Goal: Information Seeking & Learning: Learn about a topic

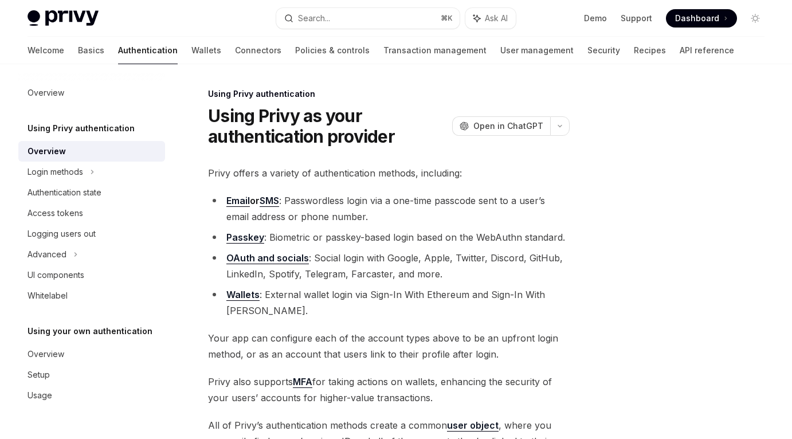
scroll to position [272, 0]
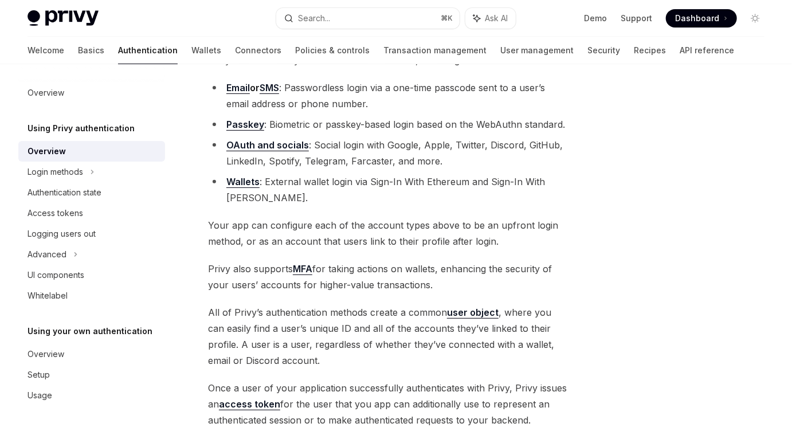
scroll to position [113, 0]
click at [240, 90] on link "Email" at bounding box center [238, 87] width 24 height 12
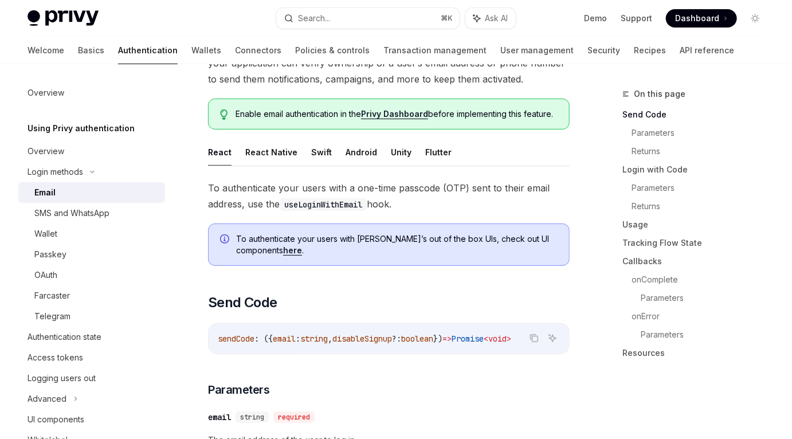
scroll to position [105, 0]
click at [283, 248] on link "here" at bounding box center [292, 250] width 19 height 10
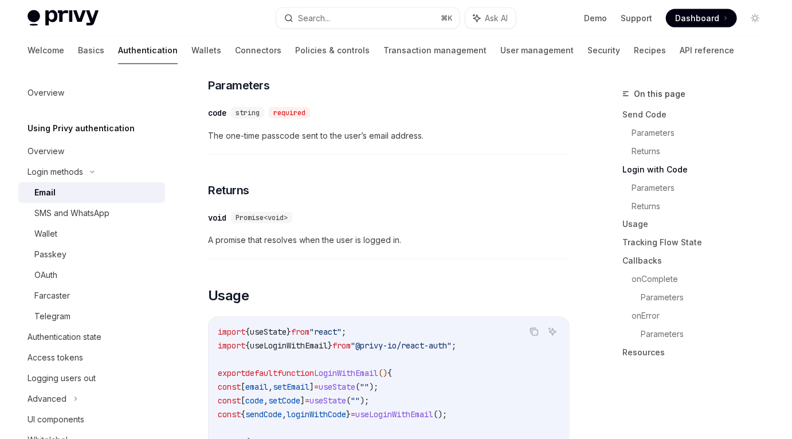
scroll to position [805, 0]
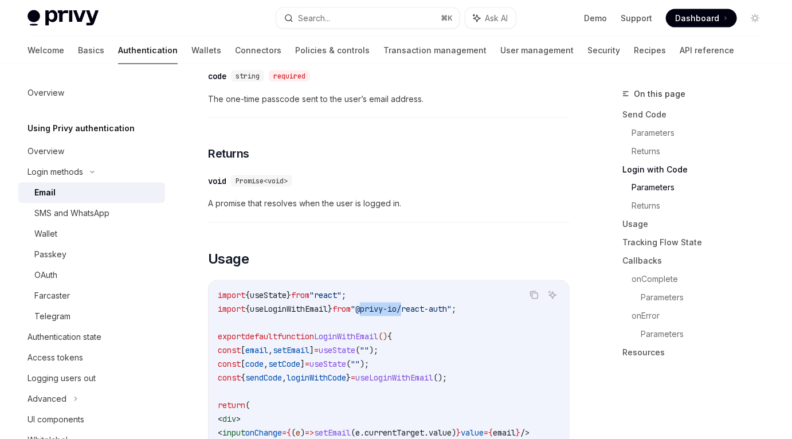
drag, startPoint x: 385, startPoint y: 310, endPoint x: 428, endPoint y: 310, distance: 42.4
click at [428, 310] on span ""@privy-io/react-auth"" at bounding box center [401, 309] width 101 height 10
copy span "@privy-io"
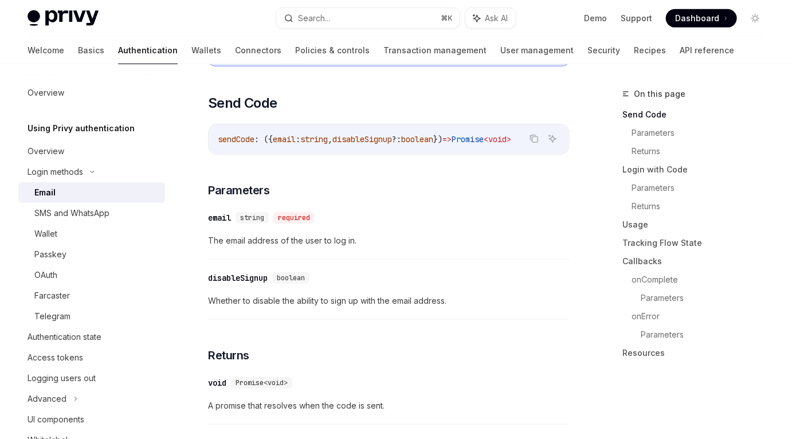
scroll to position [277, 0]
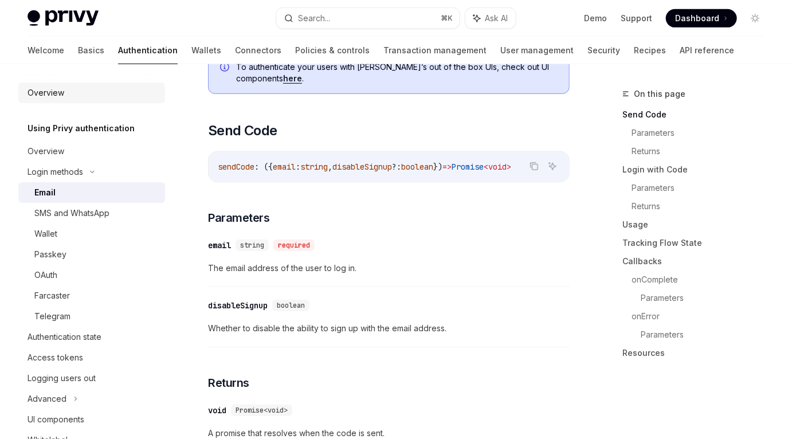
click at [67, 100] on link "Overview" at bounding box center [91, 93] width 147 height 21
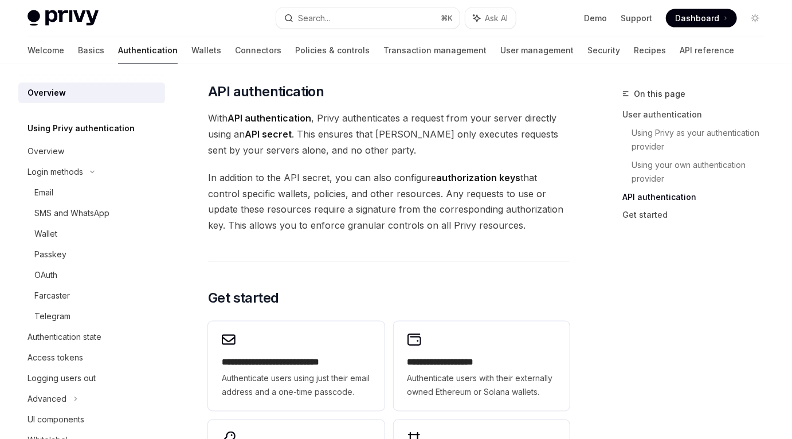
scroll to position [816, 0]
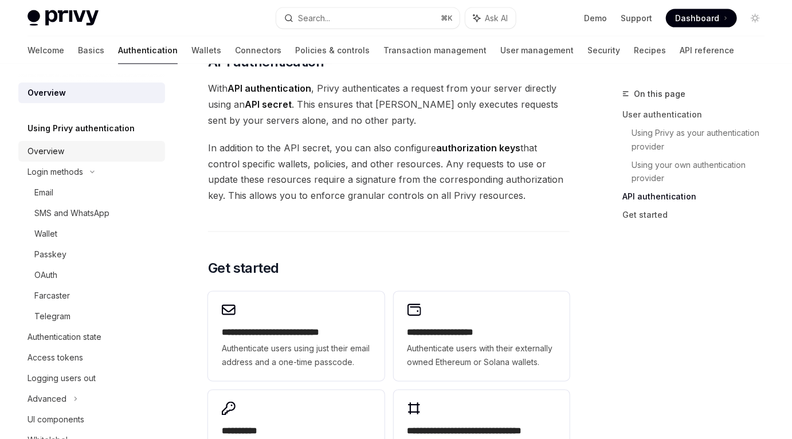
click at [86, 156] on div "Overview" at bounding box center [93, 151] width 131 height 14
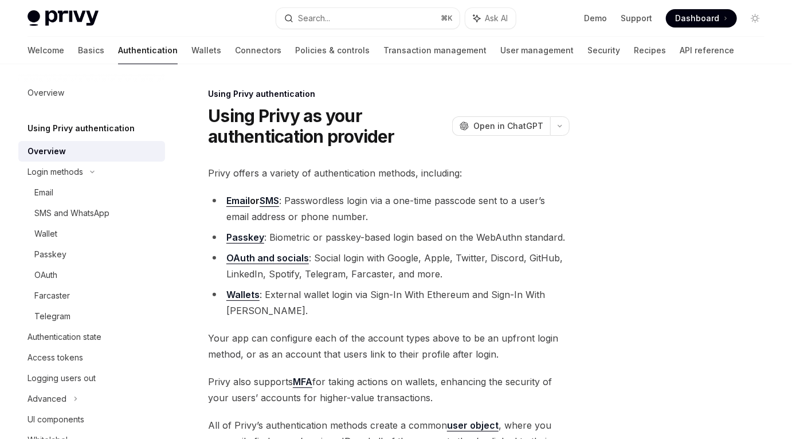
click at [86, 156] on div "Overview" at bounding box center [93, 151] width 131 height 14
click at [92, 181] on div "Login methods" at bounding box center [91, 172] width 147 height 21
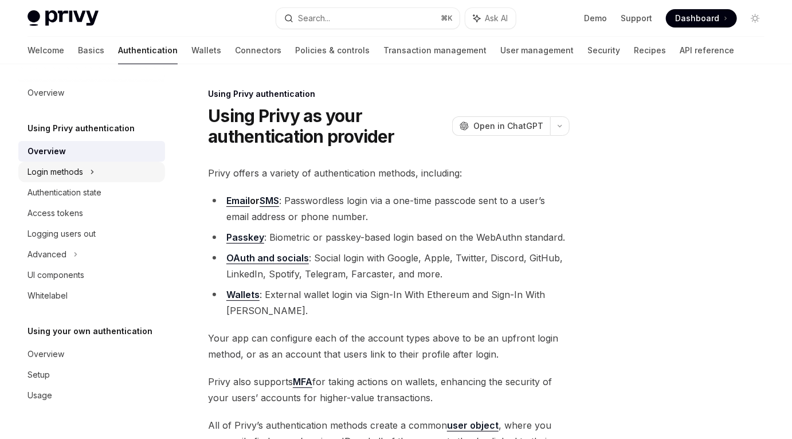
click at [92, 181] on div "Login methods" at bounding box center [91, 172] width 147 height 21
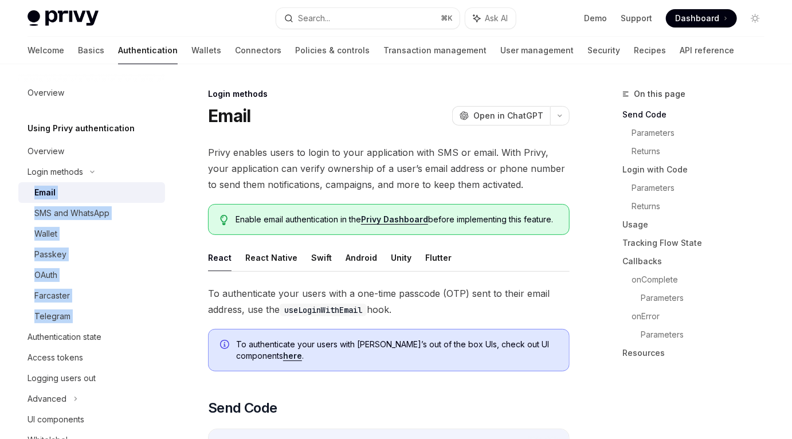
click at [78, 191] on div "Email" at bounding box center [96, 193] width 124 height 14
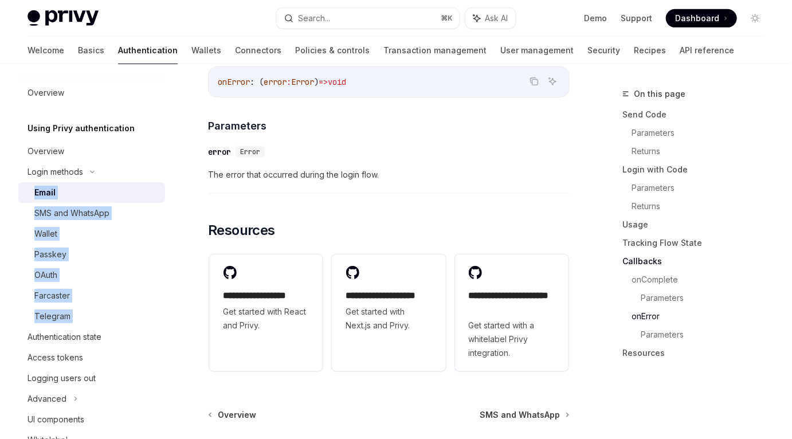
scroll to position [2303, 0]
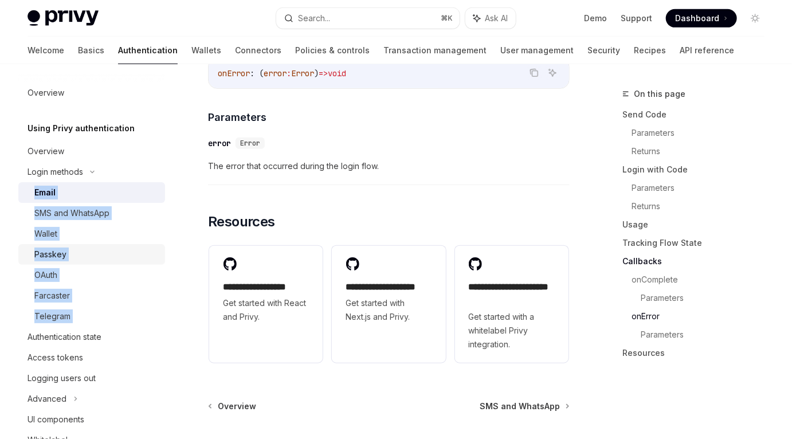
click at [85, 252] on div "Passkey" at bounding box center [96, 255] width 124 height 14
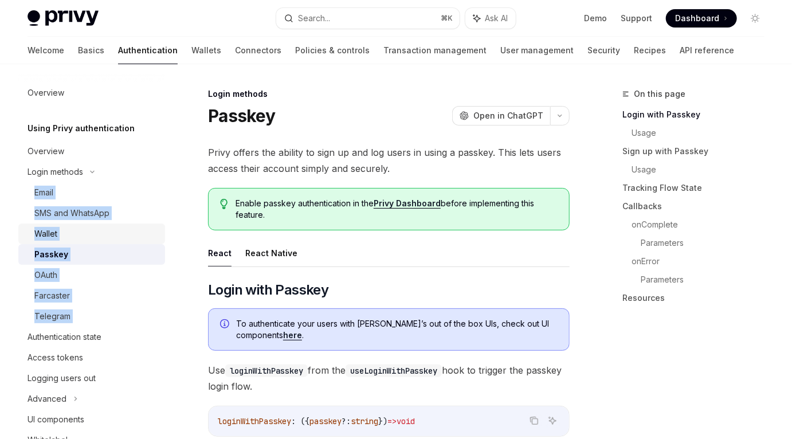
click at [109, 233] on div "Wallet" at bounding box center [96, 234] width 124 height 14
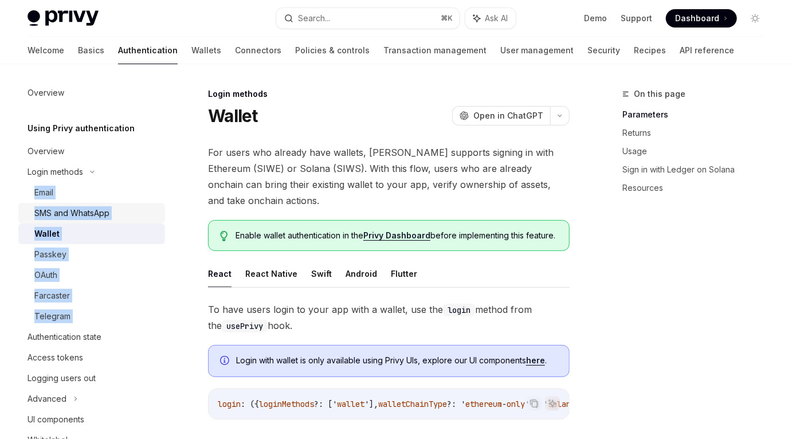
click at [145, 217] on div "SMS and WhatsApp" at bounding box center [96, 213] width 124 height 14
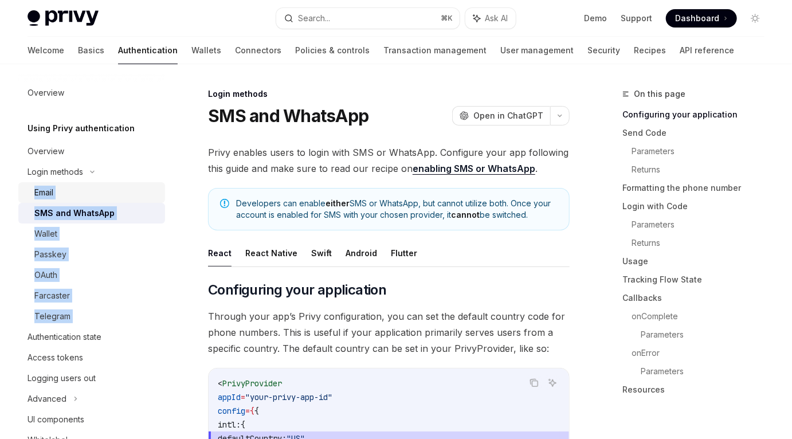
click at [123, 189] on div "Email" at bounding box center [96, 193] width 124 height 14
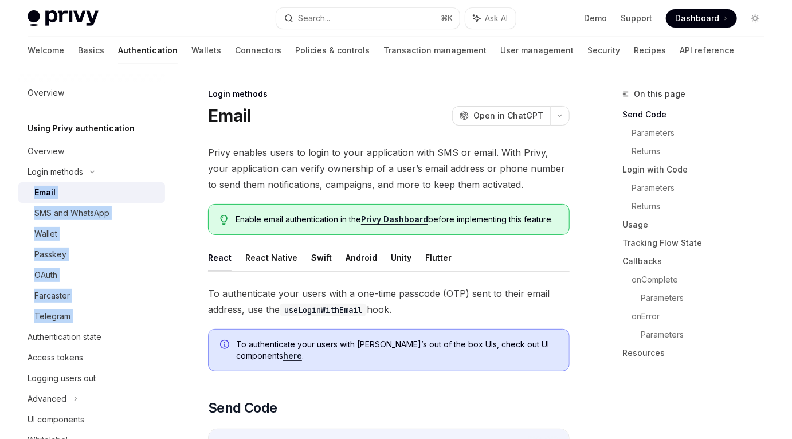
type textarea "*"
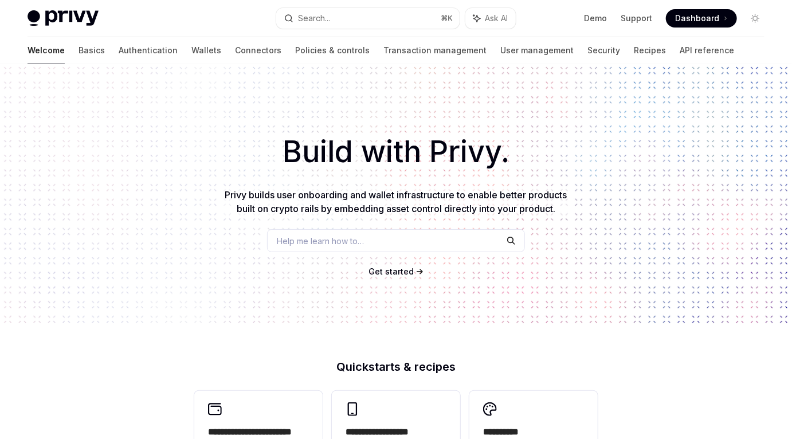
type textarea "*"
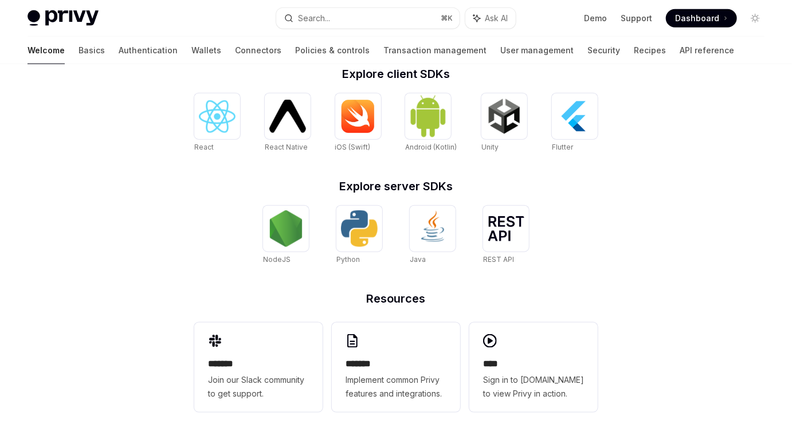
scroll to position [471, 0]
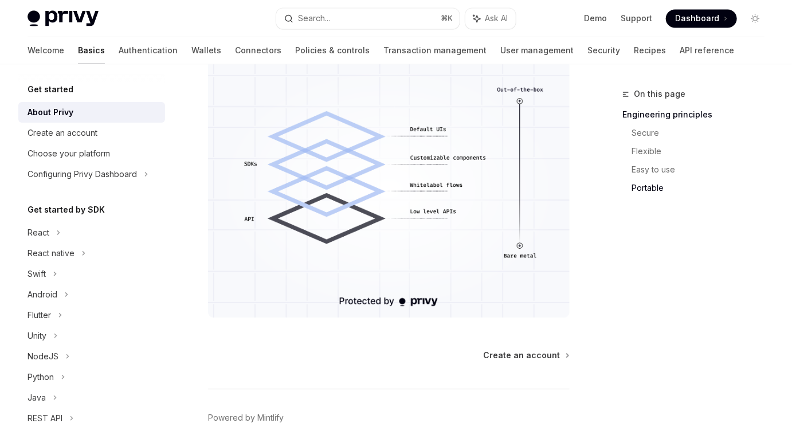
scroll to position [1055, 0]
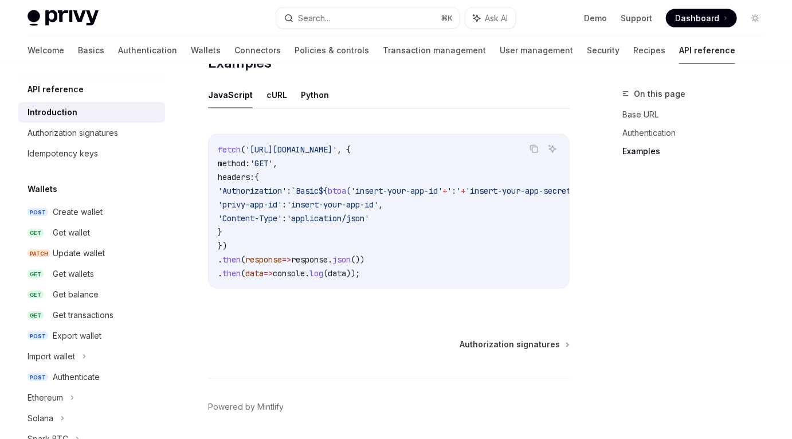
scroll to position [788, 0]
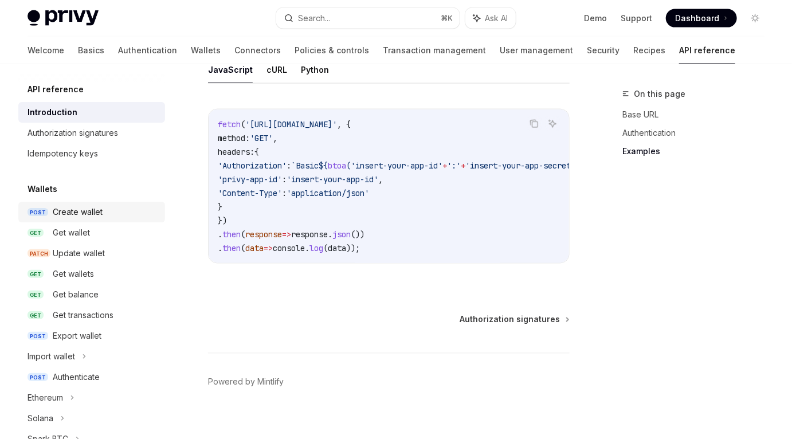
click at [86, 213] on div "Create wallet" at bounding box center [78, 212] width 50 height 14
type textarea "*"
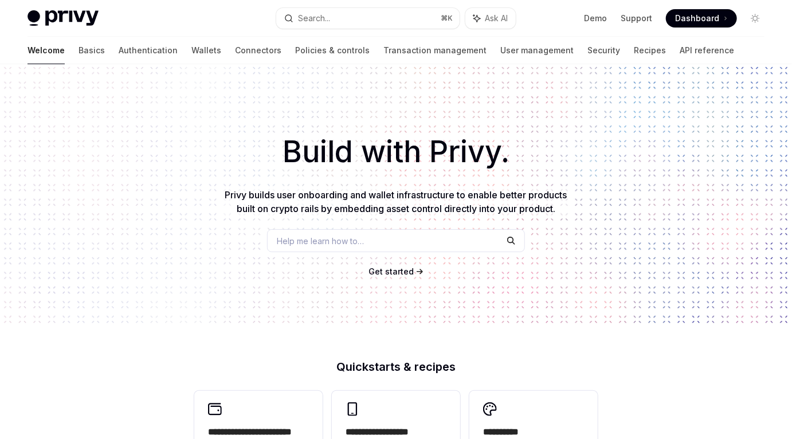
click at [447, 243] on div "Help me learn how to…" at bounding box center [396, 240] width 258 height 23
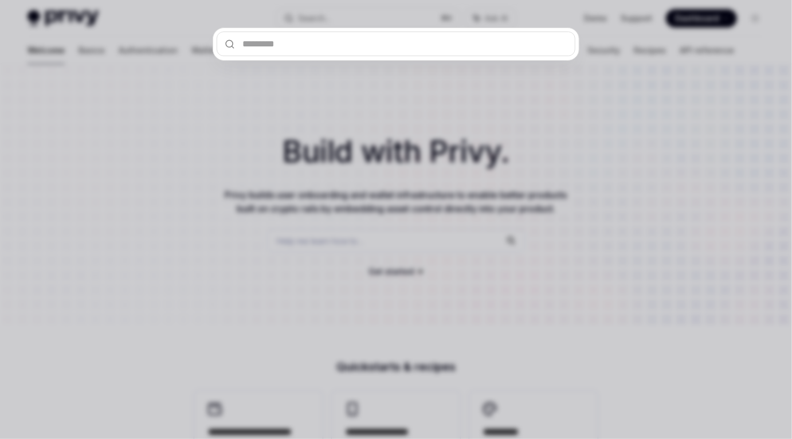
click at [416, 272] on div at bounding box center [396, 219] width 792 height 439
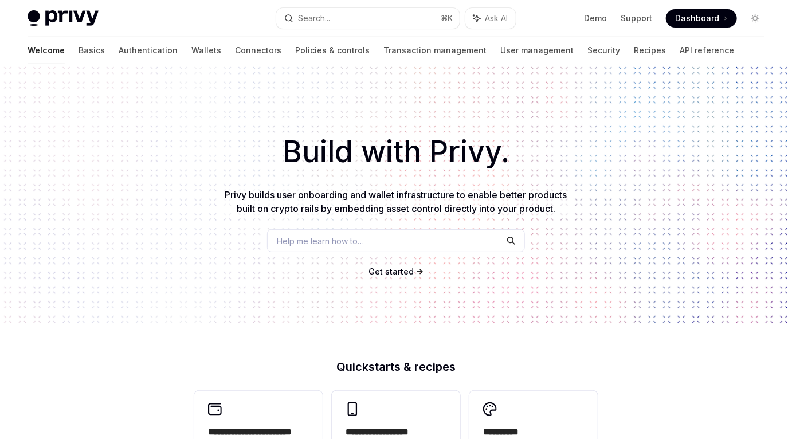
click at [405, 272] on span "Get started" at bounding box center [391, 272] width 45 height 10
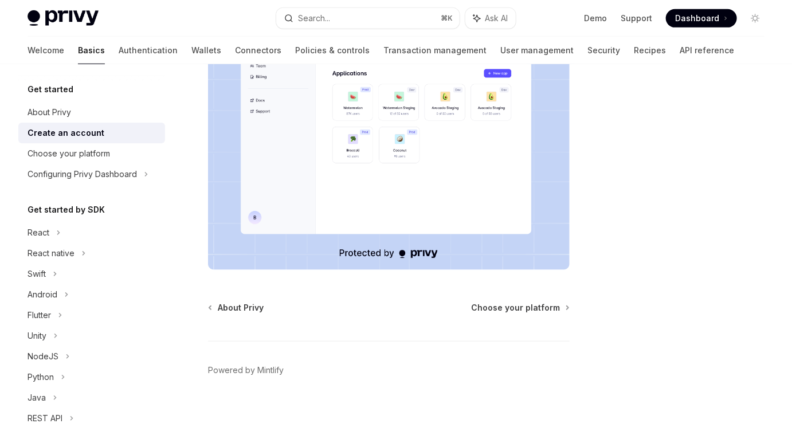
scroll to position [260, 0]
click at [101, 151] on div "Choose your platform" at bounding box center [69, 154] width 83 height 14
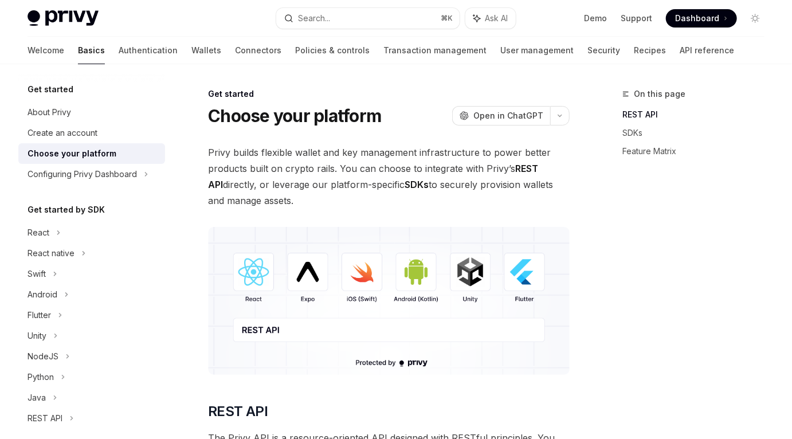
click at [268, 280] on img at bounding box center [389, 301] width 362 height 148
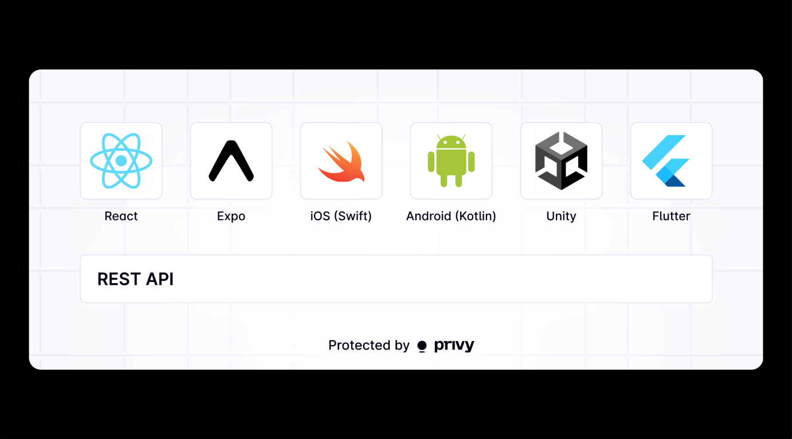
click at [268, 280] on img at bounding box center [396, 219] width 735 height 300
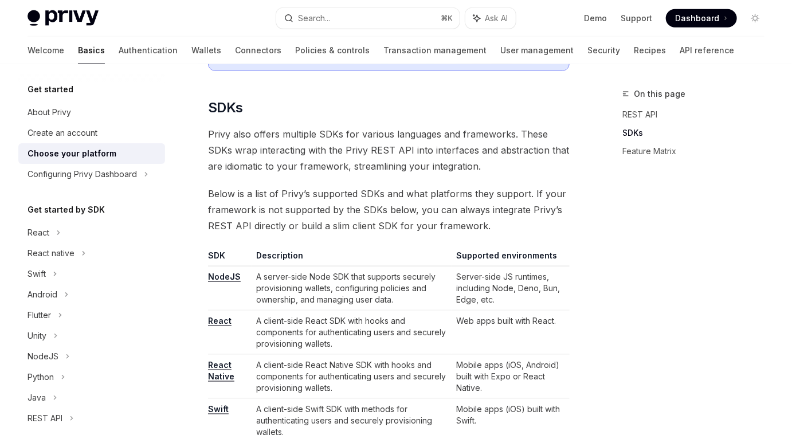
scroll to position [541, 0]
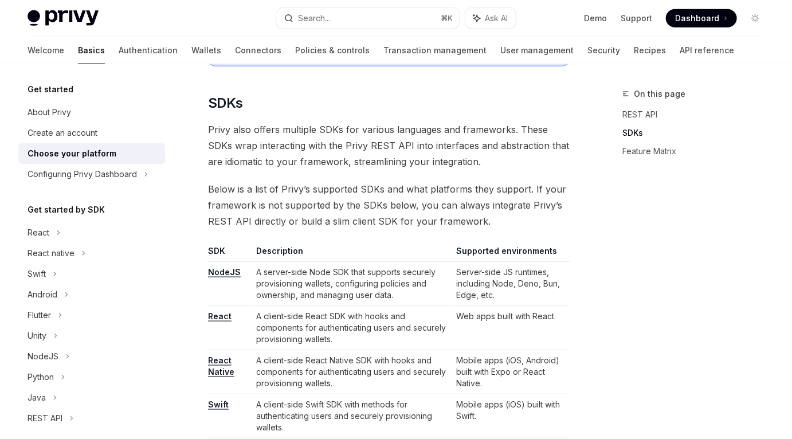
click at [216, 318] on link "React" at bounding box center [220, 316] width 24 height 10
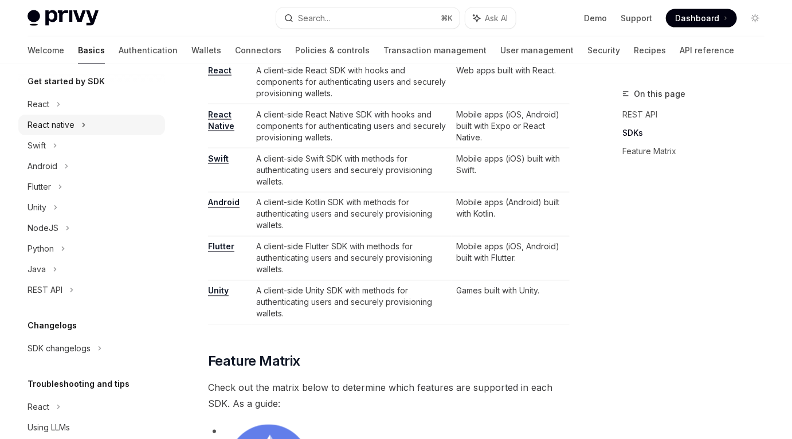
scroll to position [170, 0]
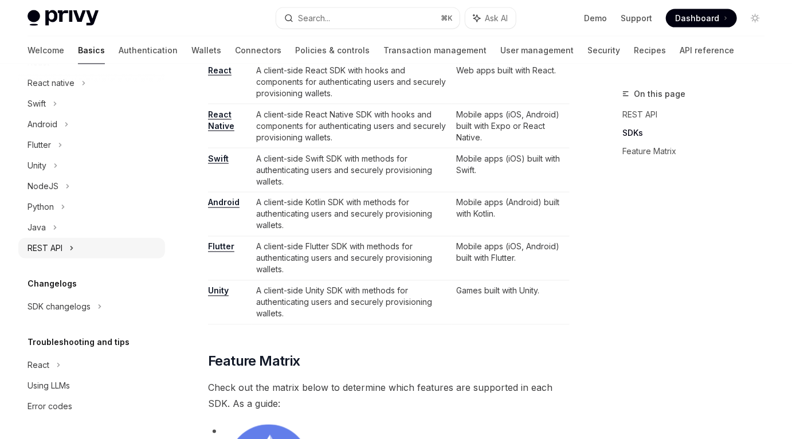
click at [65, 252] on div "REST API" at bounding box center [91, 248] width 147 height 21
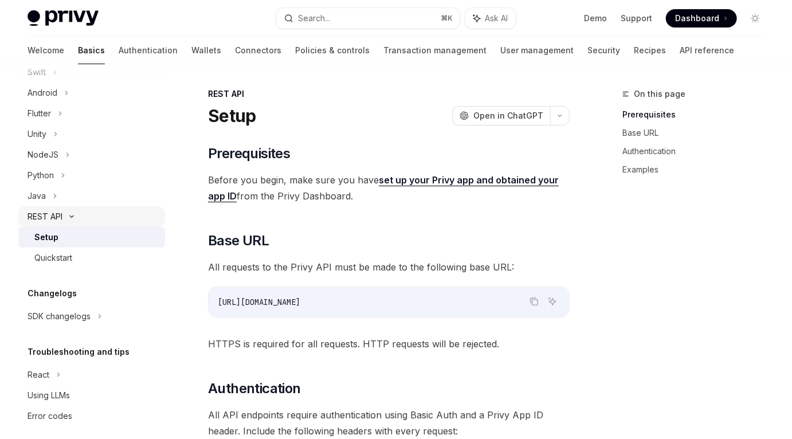
scroll to position [208, 0]
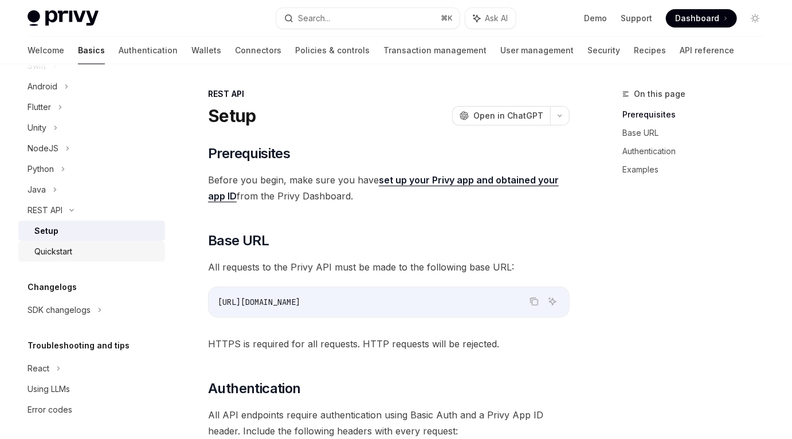
click at [66, 253] on div "Quickstart" at bounding box center [53, 252] width 38 height 14
type textarea "*"
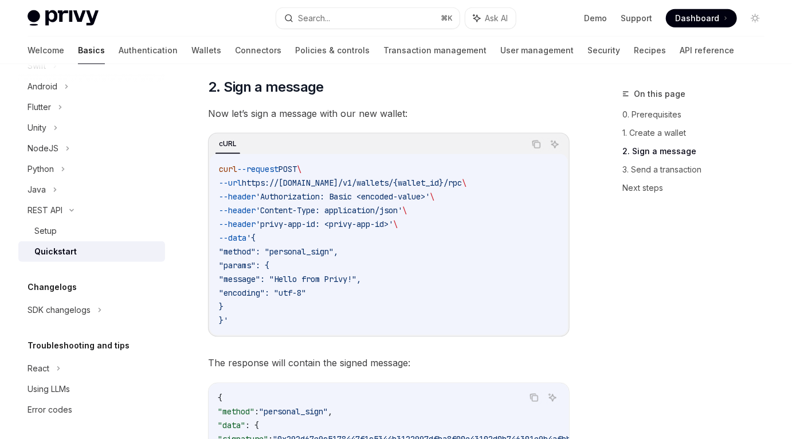
scroll to position [635, 0]
